Goal: Task Accomplishment & Management: Manage account settings

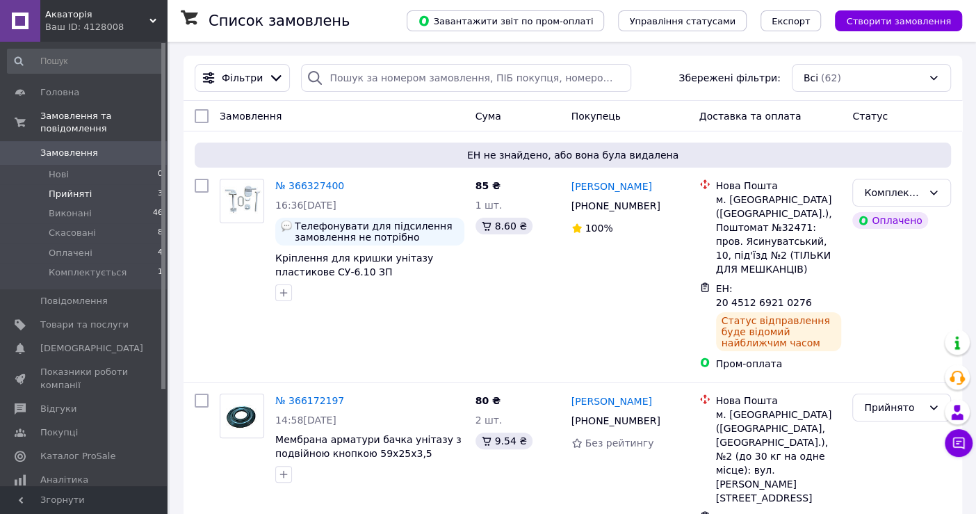
click at [96, 188] on li "Прийняті 3" at bounding box center [85, 193] width 171 height 19
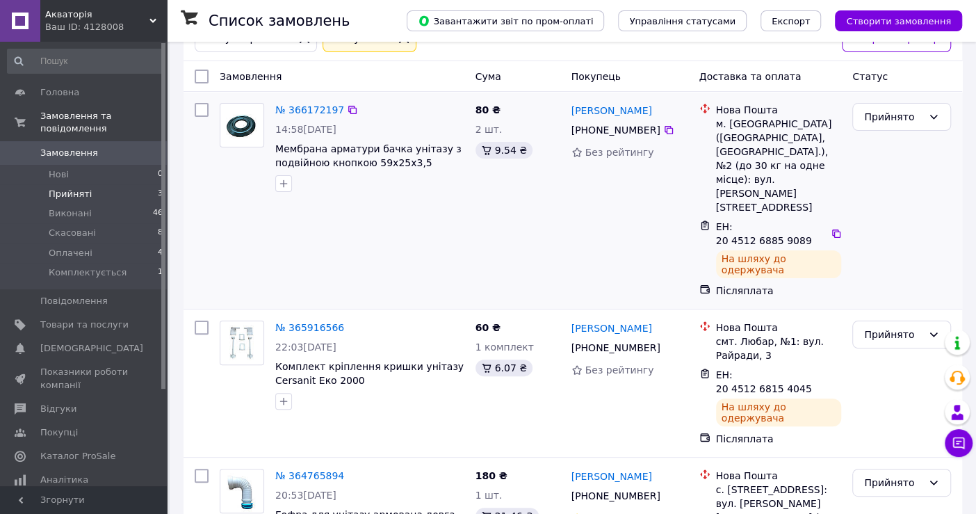
scroll to position [85, 0]
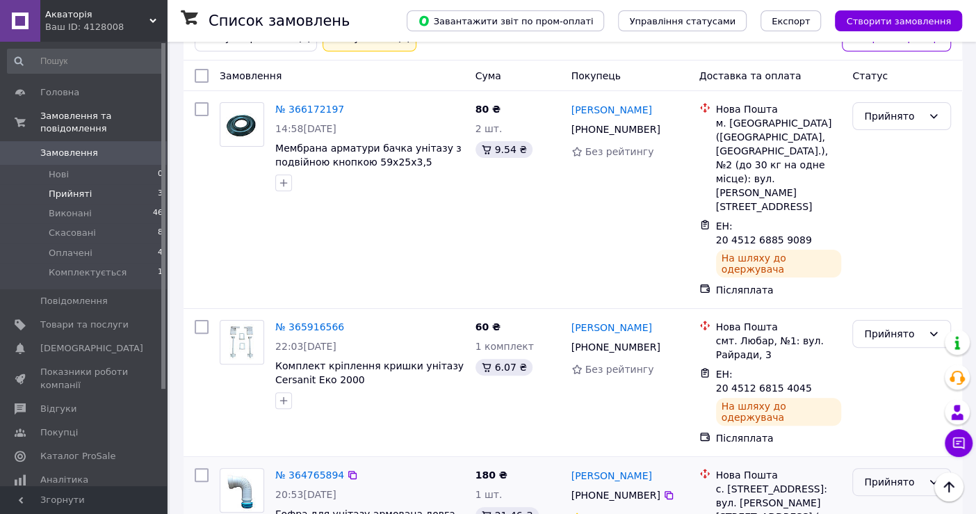
click at [869, 474] on div "Прийнято" at bounding box center [893, 481] width 58 height 15
click at [878, 413] on li "Виконано" at bounding box center [901, 418] width 97 height 25
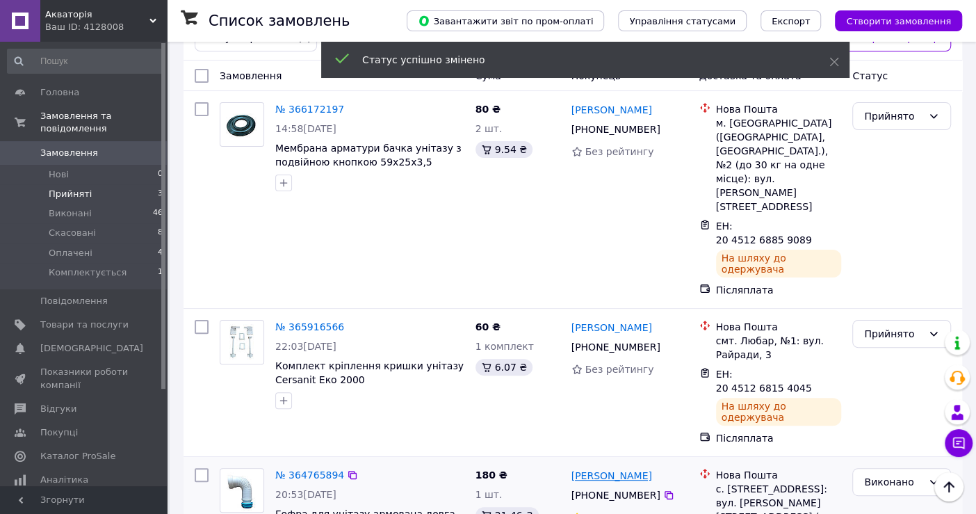
click at [623, 468] on link "[PERSON_NAME]" at bounding box center [611, 475] width 81 height 14
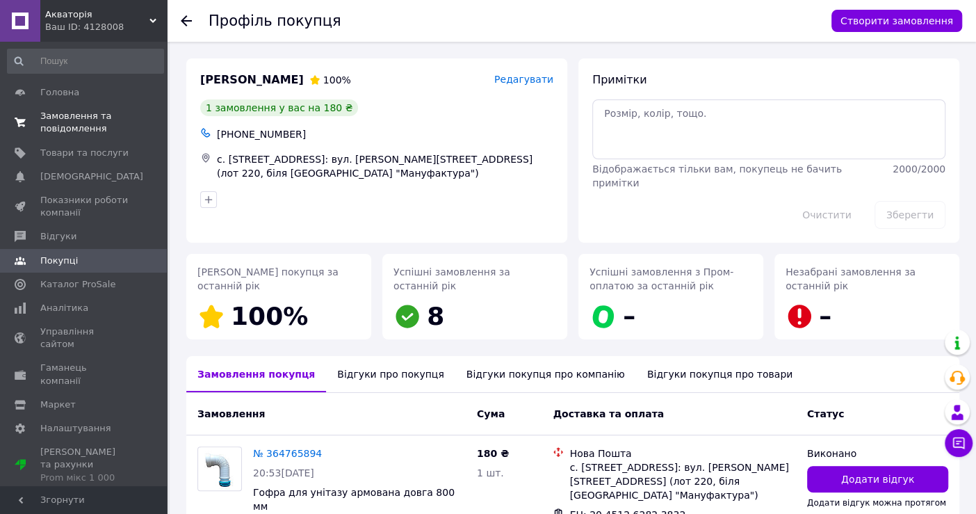
click at [51, 121] on span "Замовлення та повідомлення" at bounding box center [84, 122] width 88 height 25
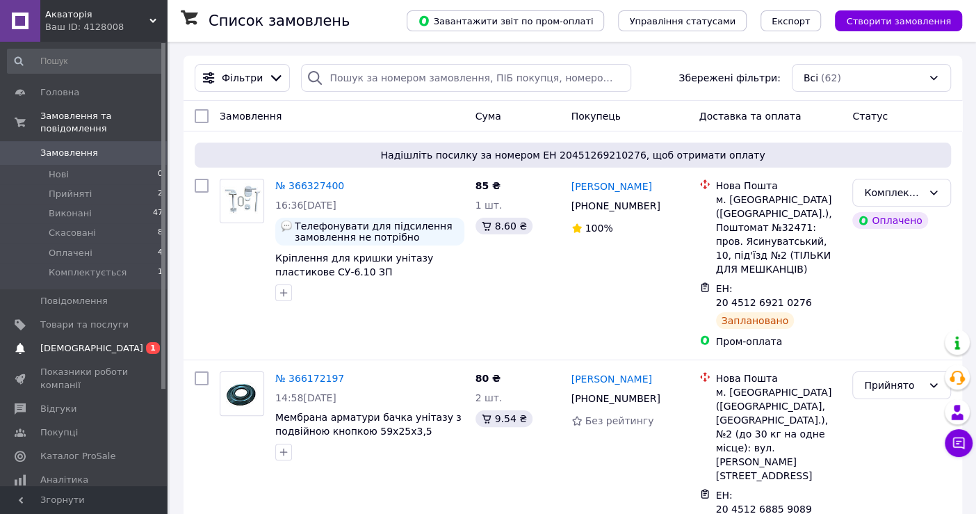
click at [88, 343] on link "Сповіщення 0 1" at bounding box center [85, 348] width 171 height 24
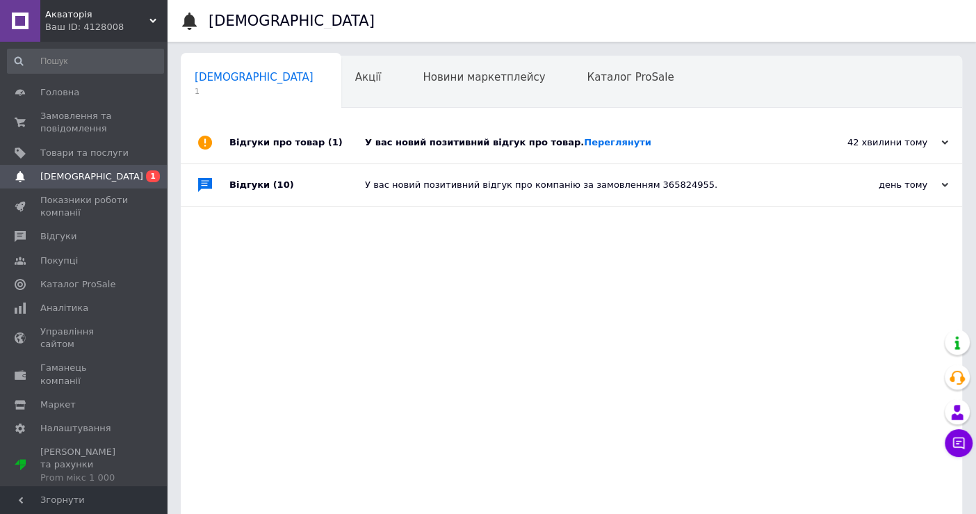
click at [473, 142] on div "У вас новий позитивний відгук про товар. Переглянути" at bounding box center [587, 142] width 444 height 13
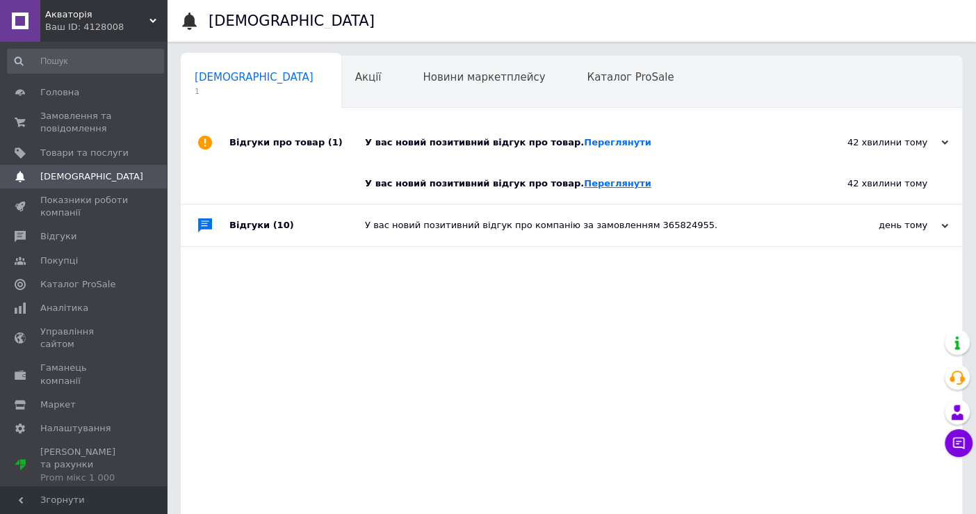
click at [584, 188] on link "Переглянути" at bounding box center [617, 183] width 67 height 10
click at [584, 178] on link "Переглянути" at bounding box center [617, 183] width 67 height 10
click at [76, 128] on span "Замовлення та повідомлення" at bounding box center [84, 122] width 88 height 25
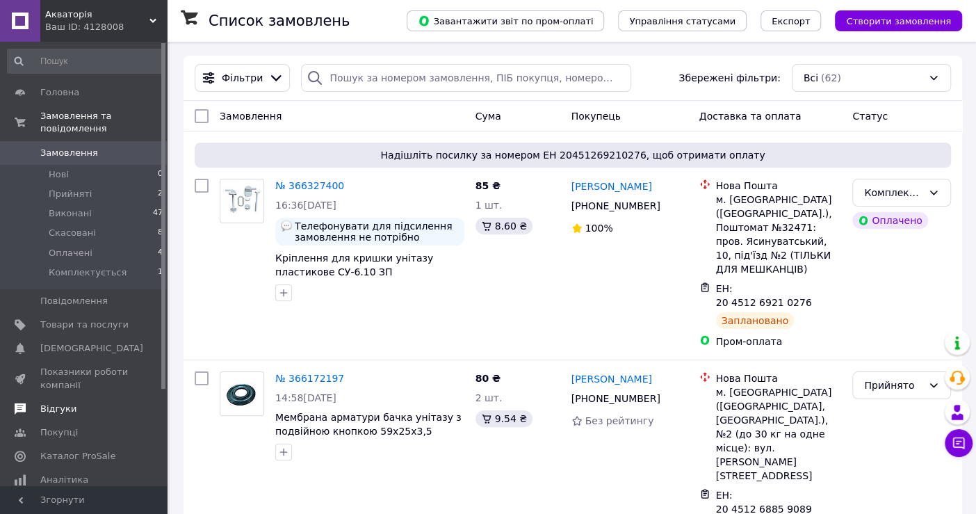
click at [84, 402] on span "Відгуки" at bounding box center [84, 408] width 88 height 13
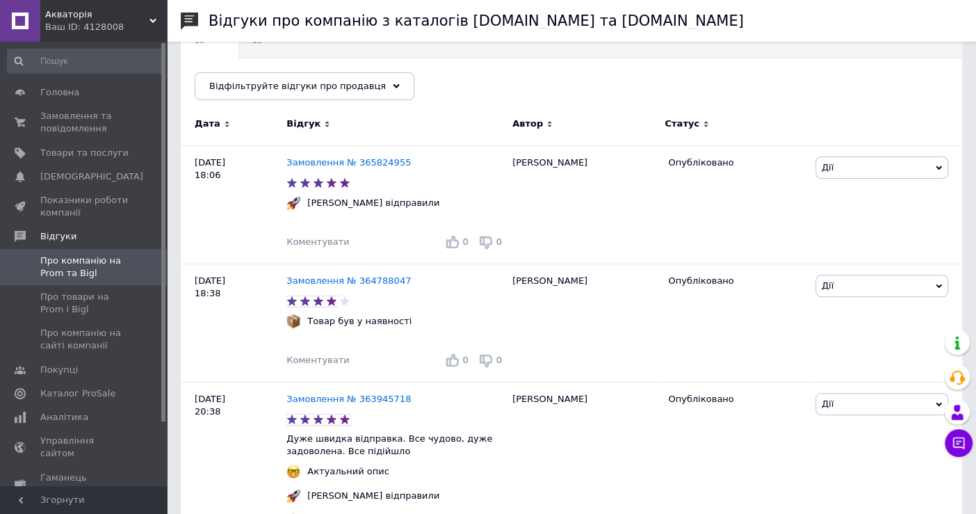
scroll to position [77, 0]
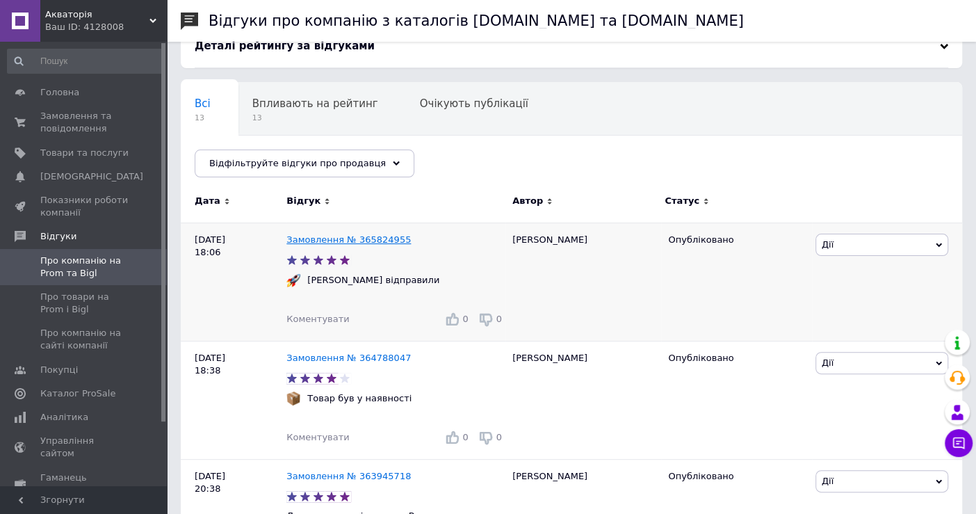
click at [343, 238] on link "Замовлення № 365824955" at bounding box center [348, 239] width 124 height 10
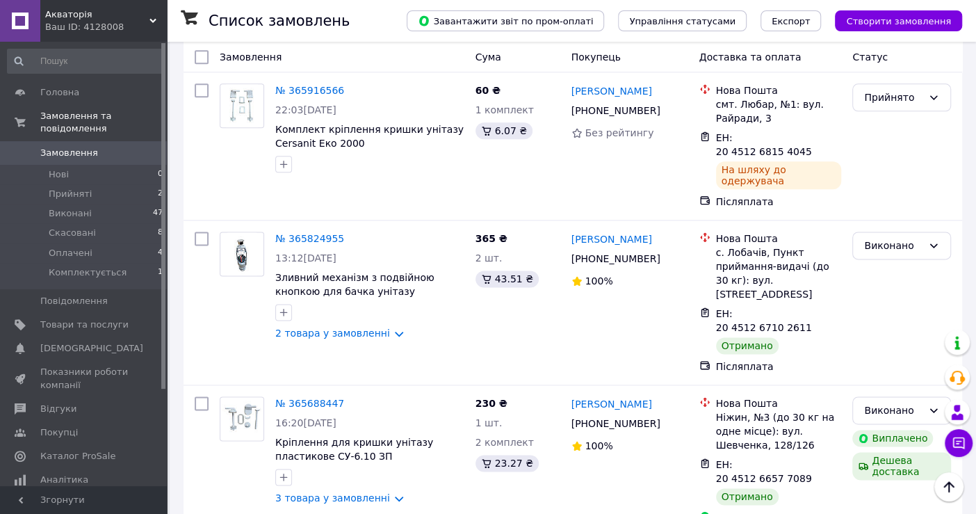
scroll to position [917, 0]
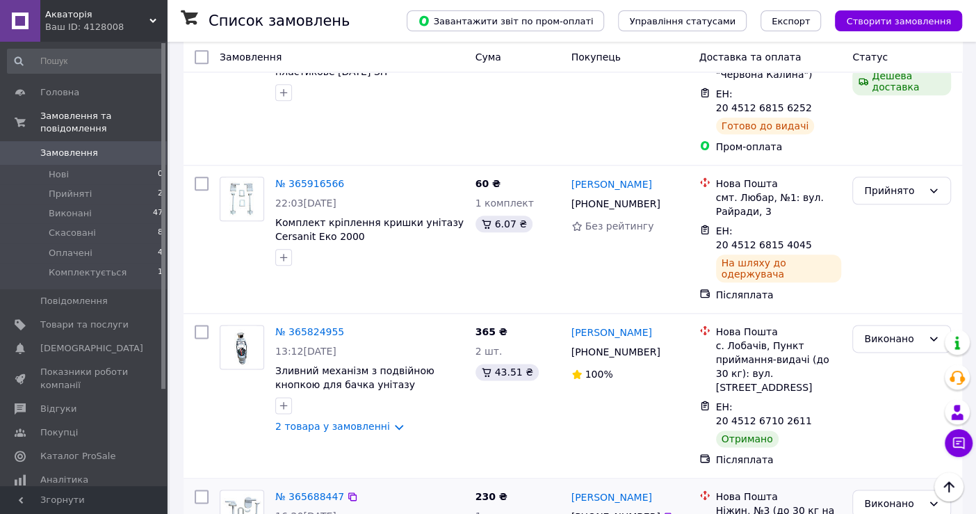
click at [254, 490] on img at bounding box center [241, 511] width 38 height 43
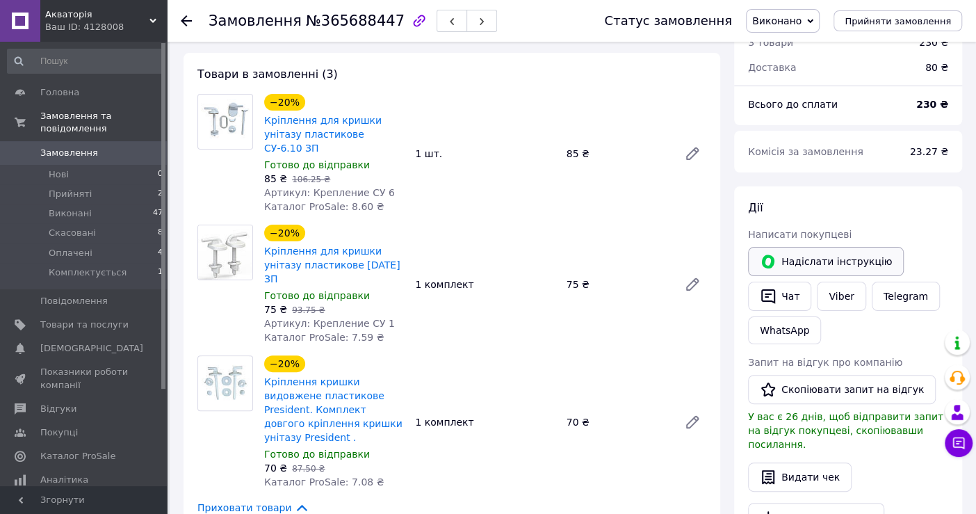
scroll to position [154, 0]
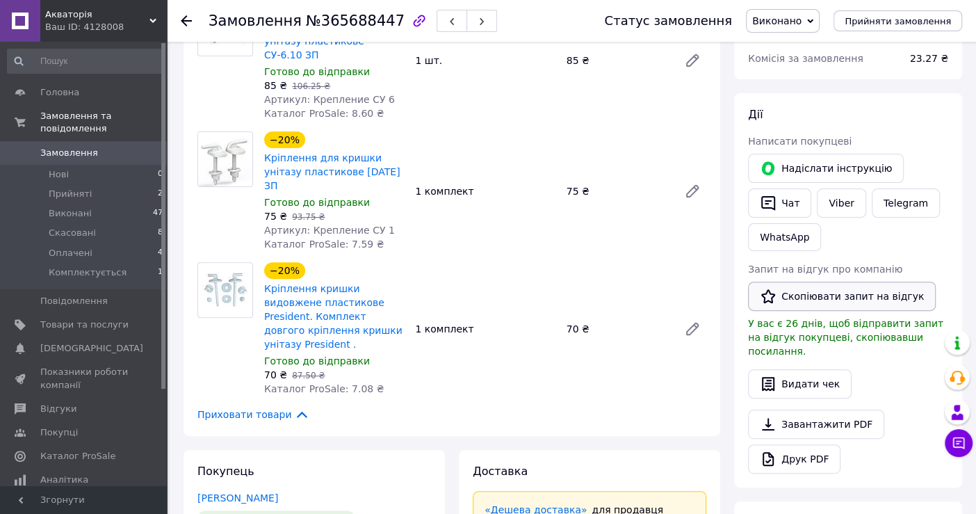
click at [786, 292] on button "Скопіювати запит на відгук" at bounding box center [842, 295] width 188 height 29
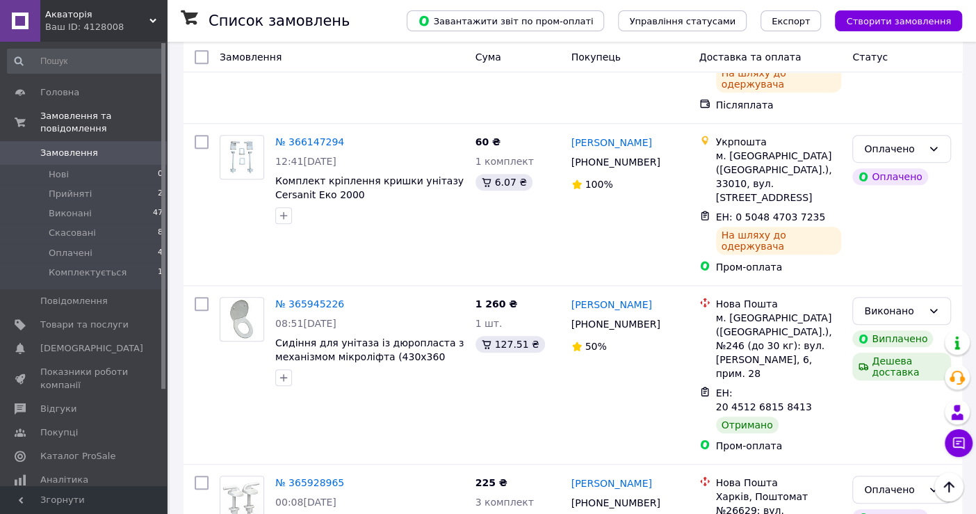
scroll to position [463, 0]
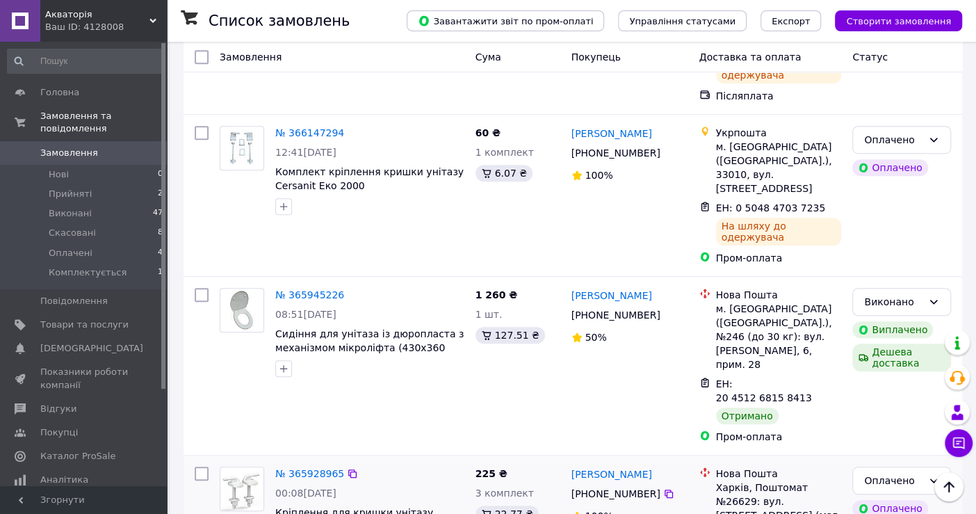
click at [240, 467] on img at bounding box center [241, 488] width 43 height 43
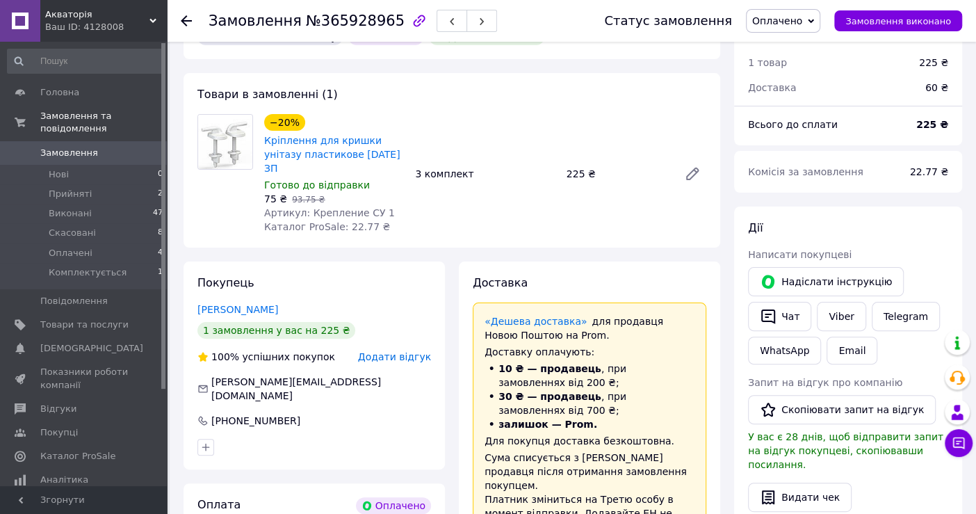
scroll to position [77, 0]
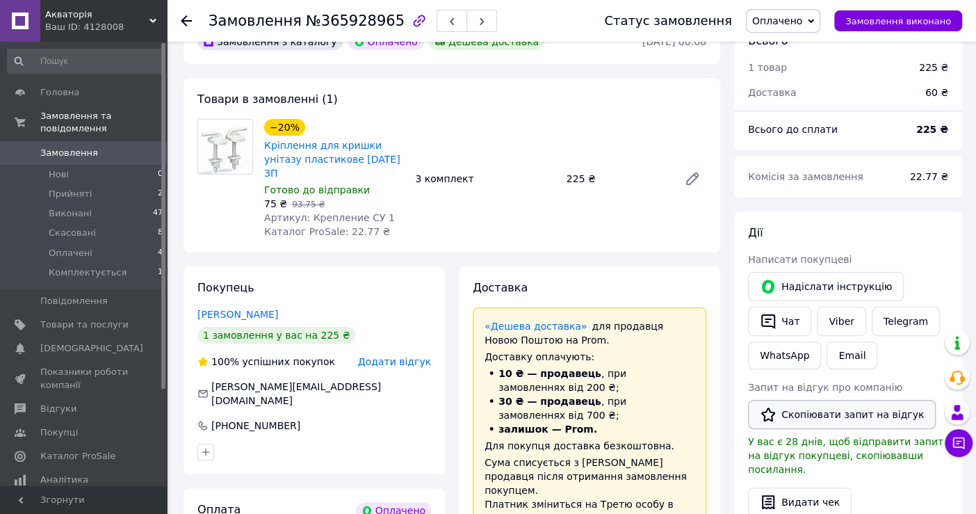
click at [815, 409] on button "Скопіювати запит на відгук" at bounding box center [842, 414] width 188 height 29
